Goal: Task Accomplishment & Management: Manage account settings

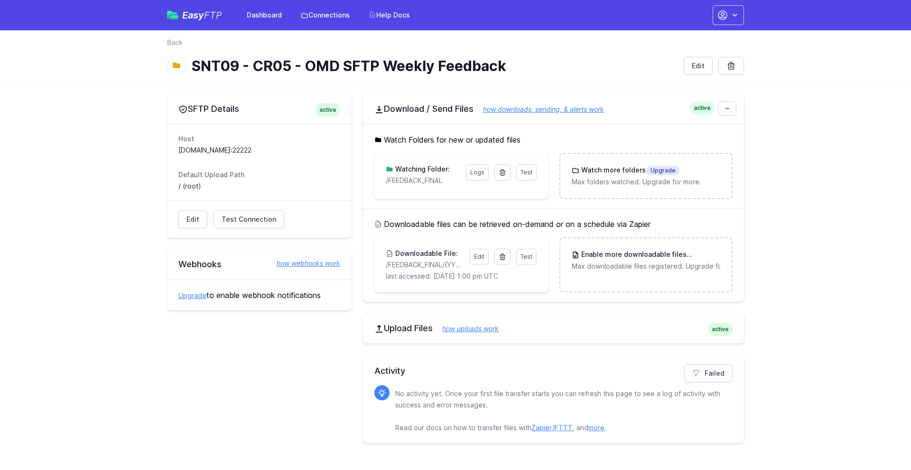
click at [236, 291] on div "SFTP Details active Host ftp.ca.engagement.coremedia.cloud:22222 Default Upload…" at bounding box center [455, 269] width 607 height 372
click at [645, 166] on span "Upgrade" at bounding box center [662, 170] width 34 height 9
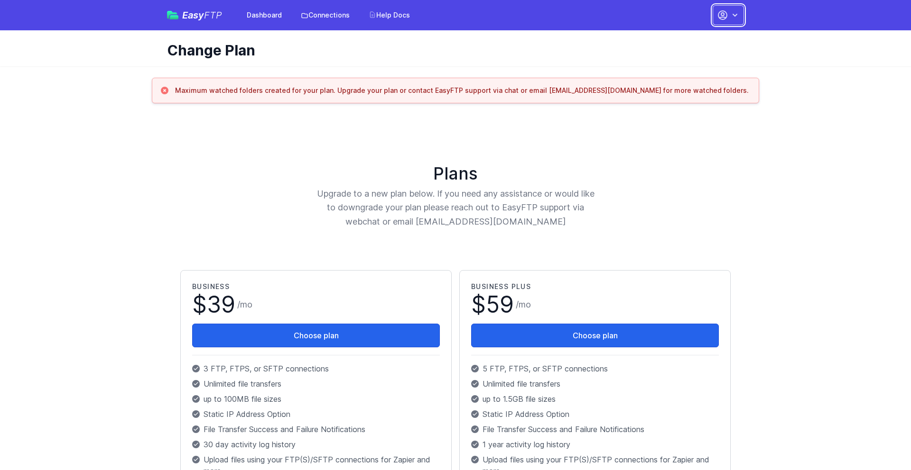
click at [718, 13] on icon "button" at bounding box center [722, 15] width 9 height 9
click at [653, 31] on link "Account Settings" at bounding box center [698, 39] width 91 height 17
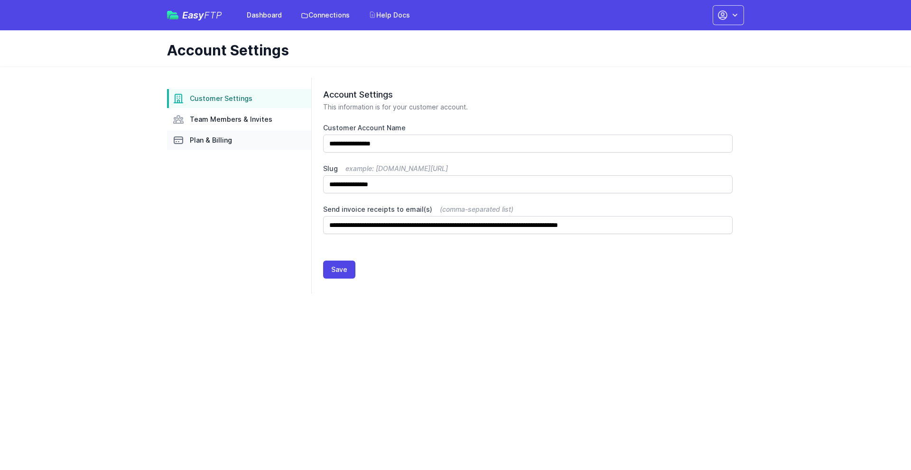
click at [232, 136] on span "Plan & Billing" at bounding box center [211, 140] width 42 height 9
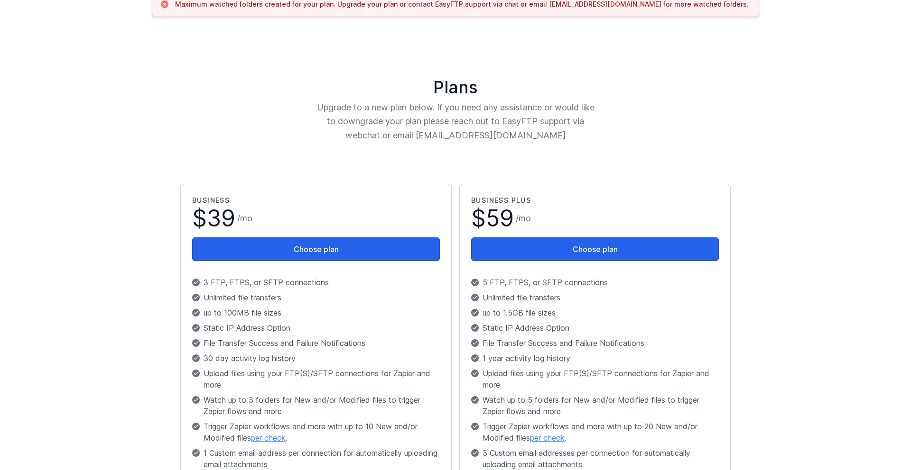
scroll to position [96, 0]
